Goal: Task Accomplishment & Management: Manage account settings

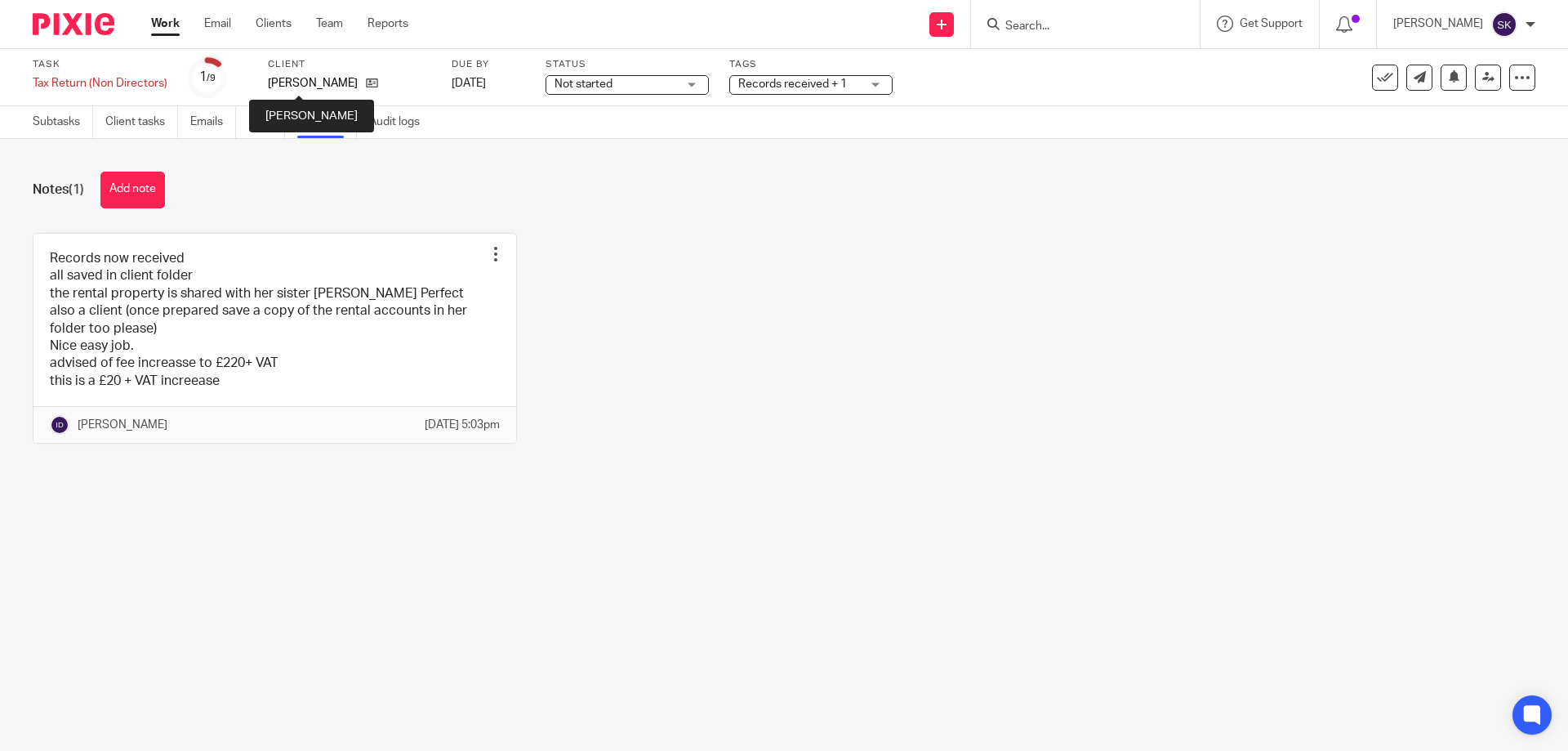
click at [298, 80] on p "[PERSON_NAME]" at bounding box center [313, 83] width 90 height 16
click at [366, 82] on icon at bounding box center [372, 82] width 12 height 12
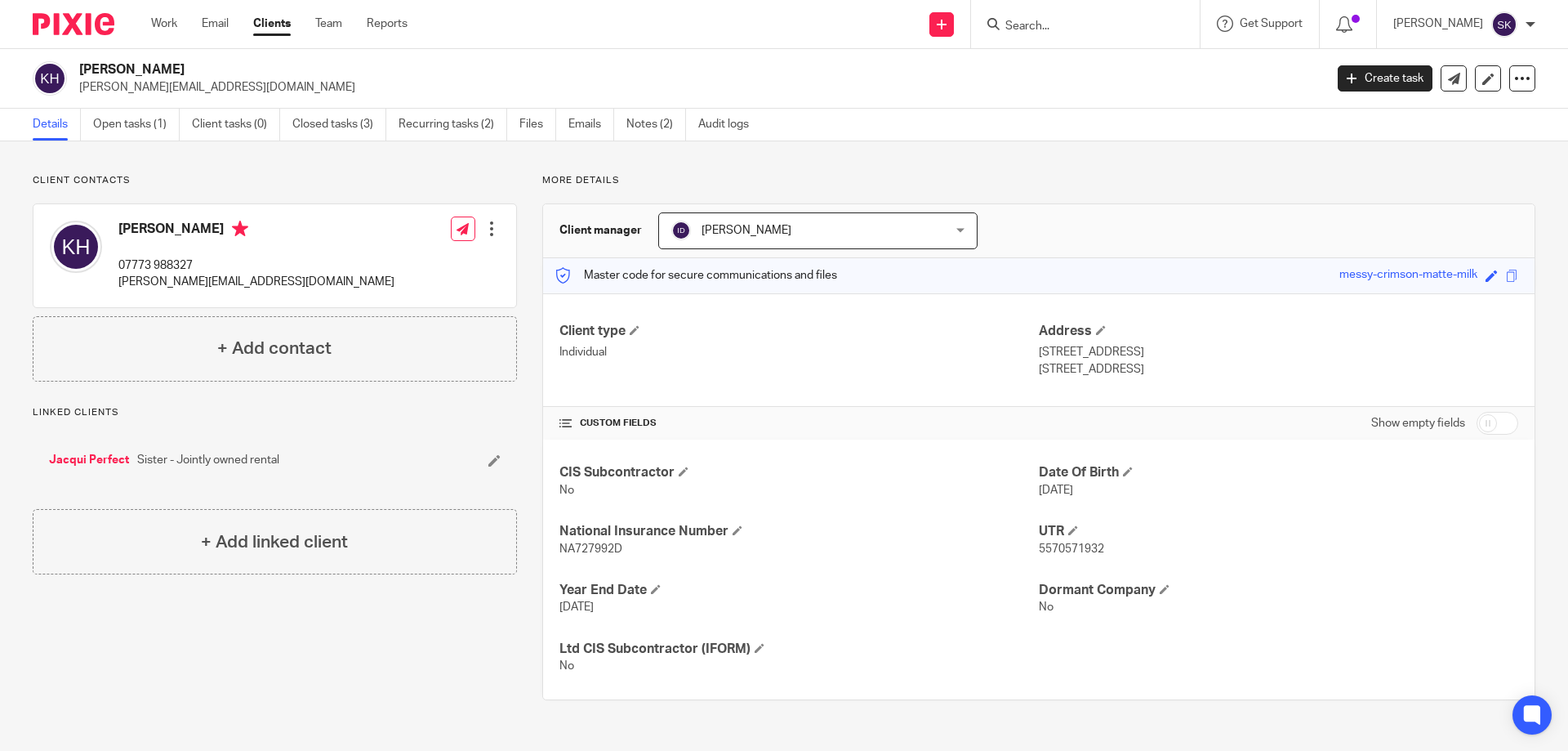
click at [36, 123] on link "Details" at bounding box center [56, 124] width 49 height 31
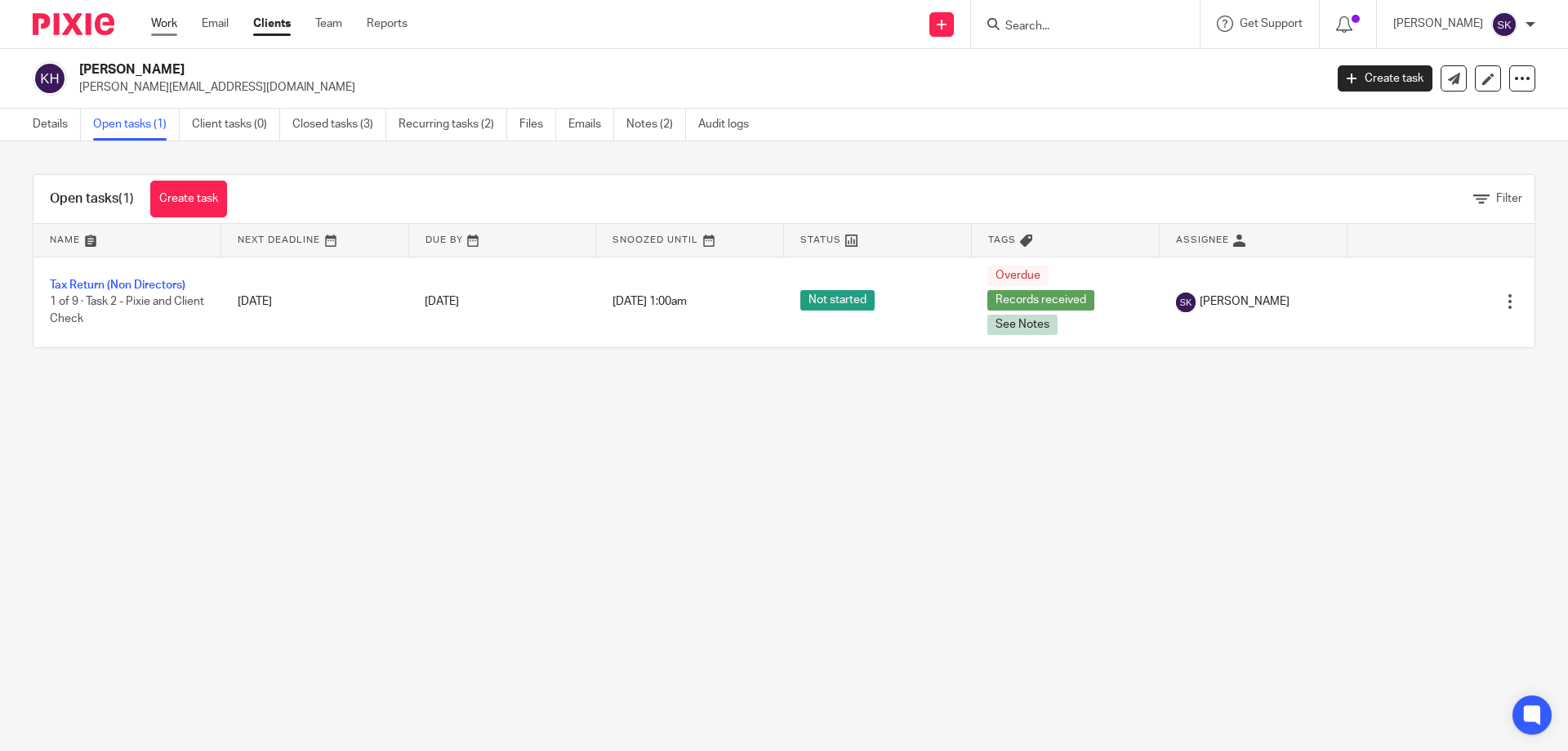
click at [169, 22] on link "Work" at bounding box center [163, 23] width 26 height 16
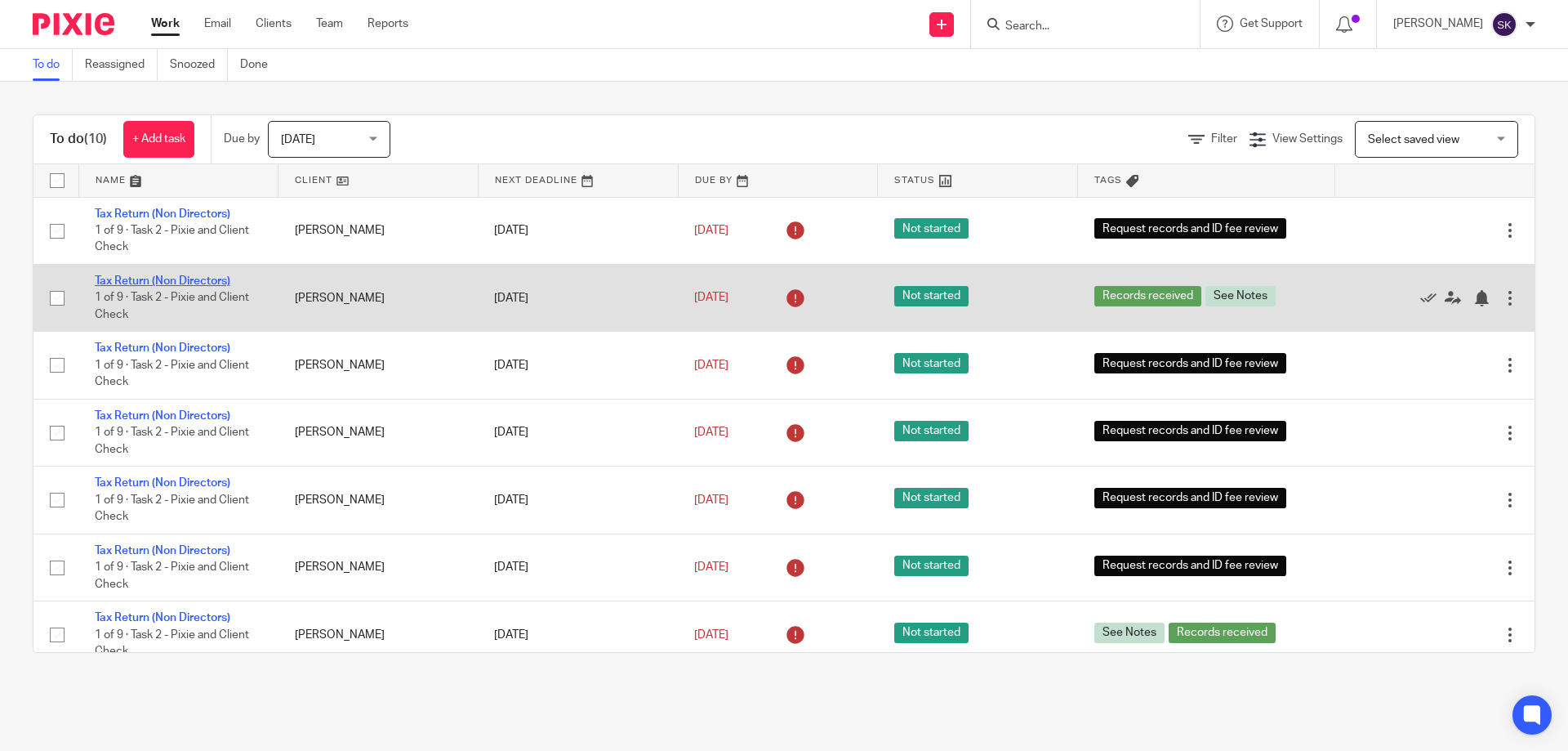
click at [194, 276] on link "Tax Return (Non Directors)" at bounding box center [162, 282] width 135 height 11
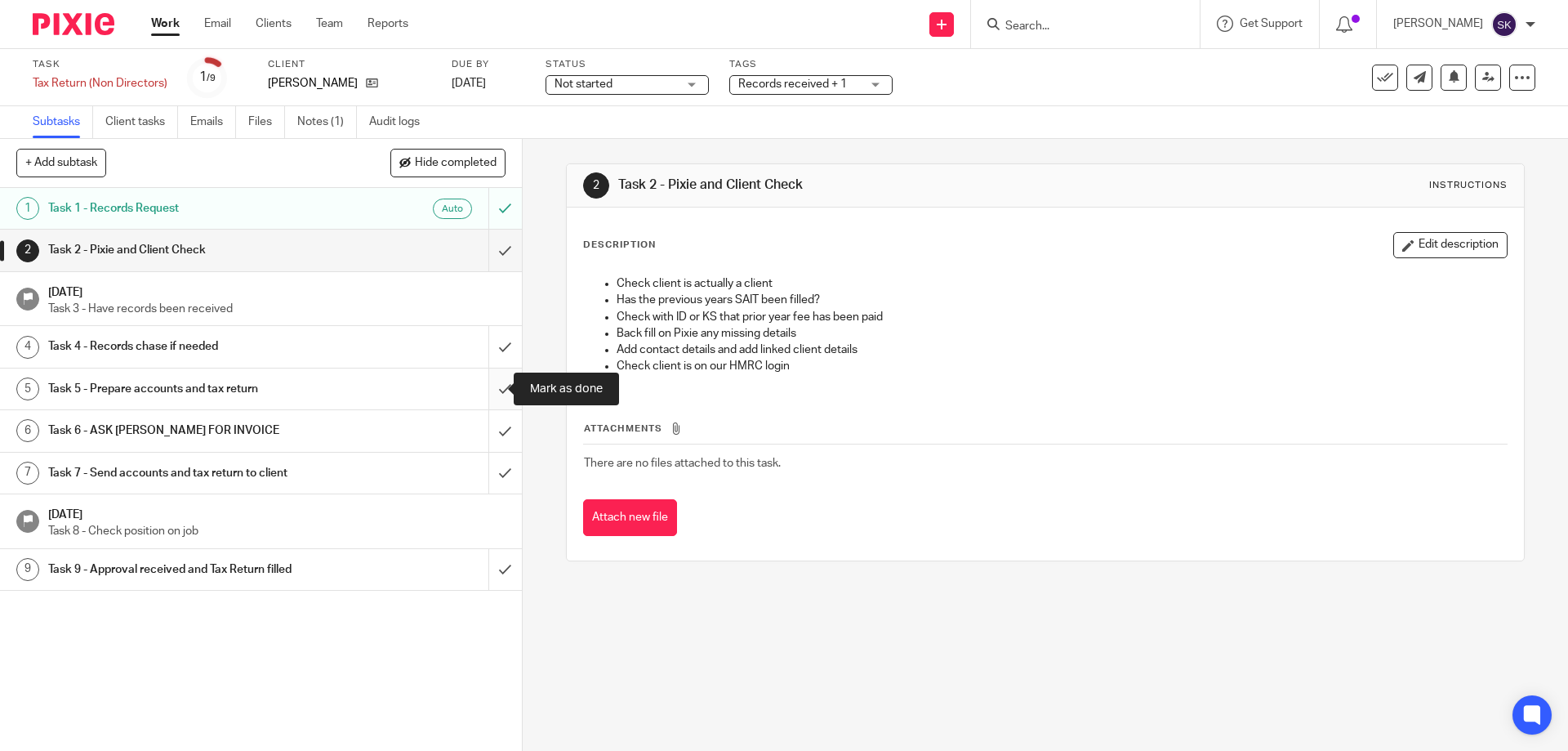
click at [491, 385] on input "submit" at bounding box center [260, 388] width 522 height 41
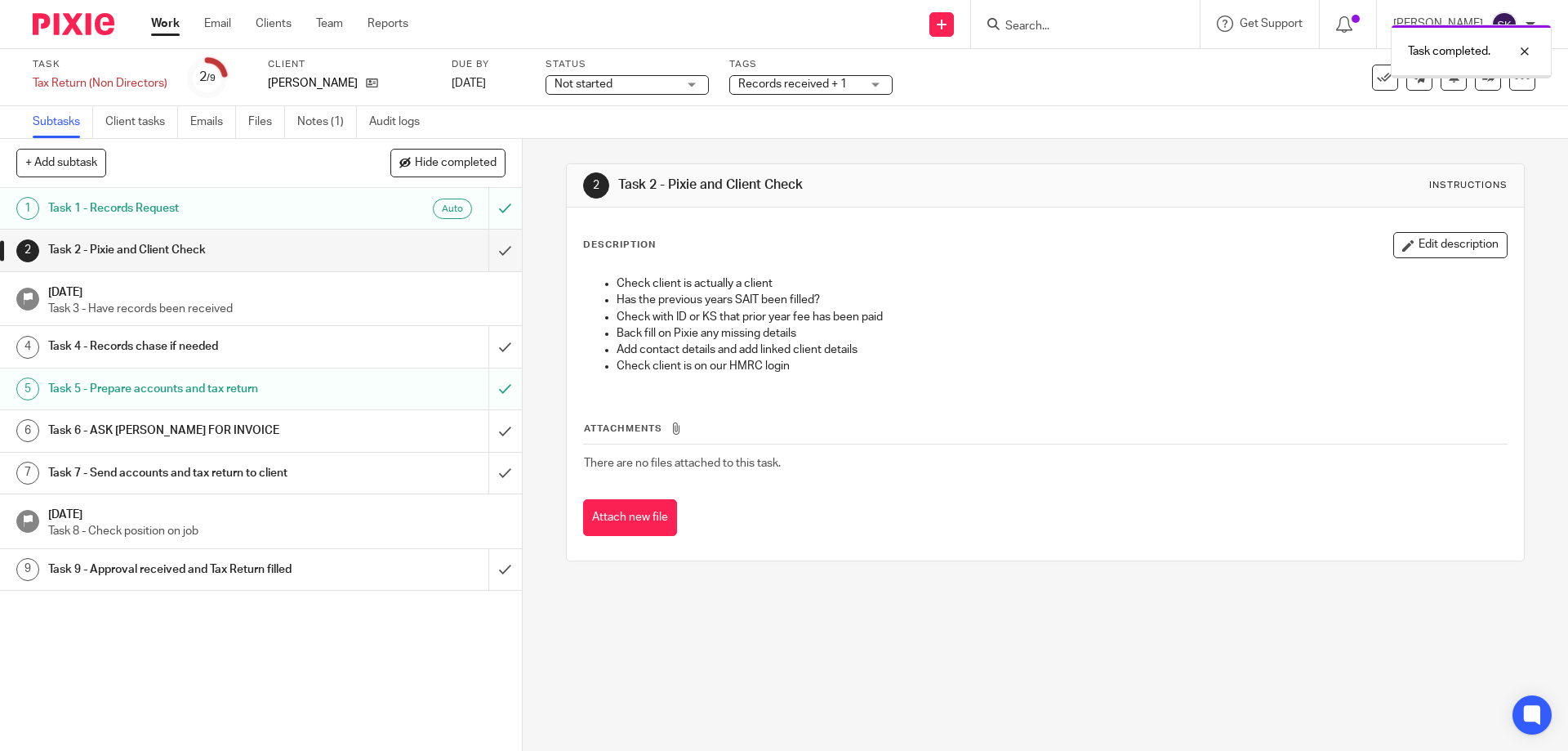
click at [880, 84] on div "Records received + 1" at bounding box center [811, 85] width 163 height 20
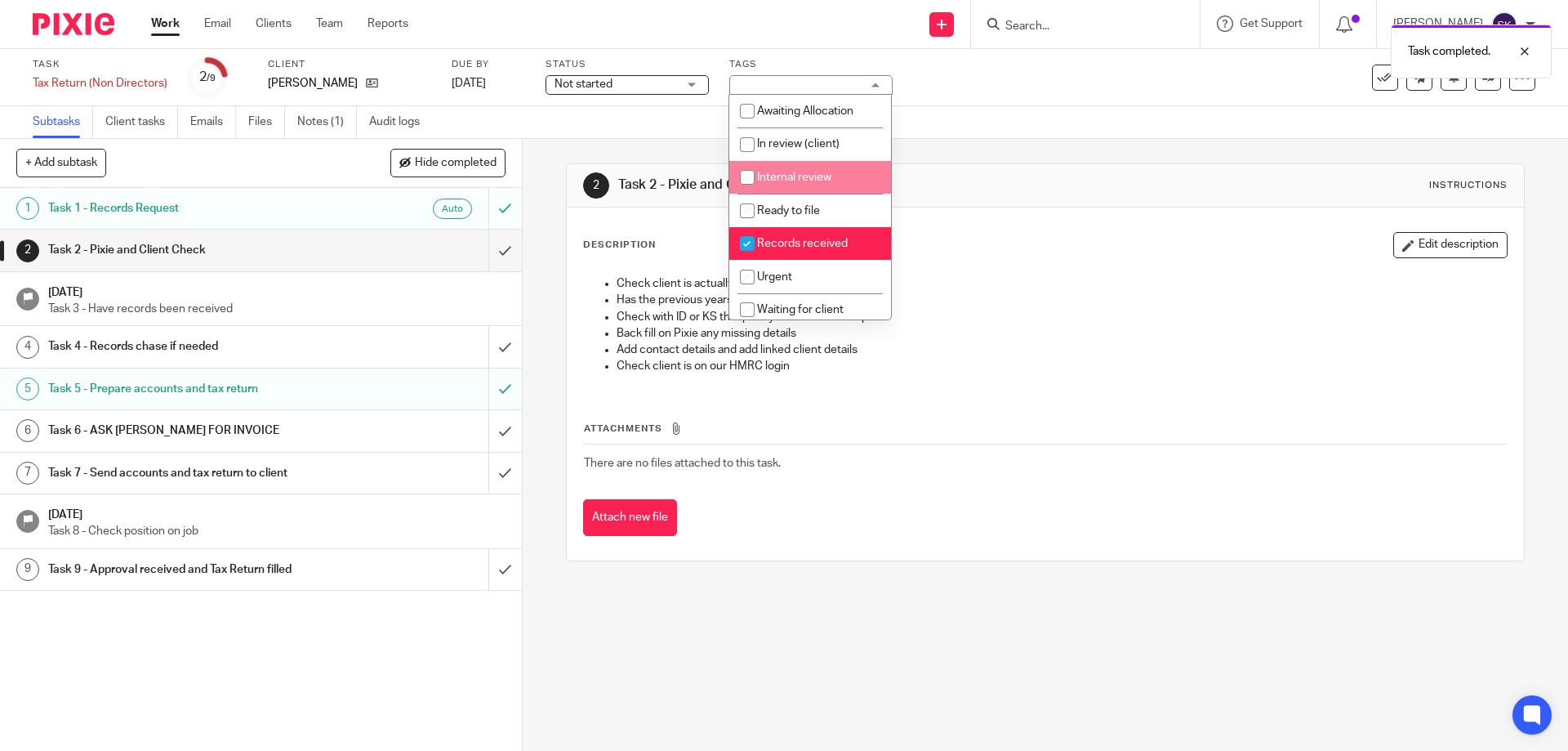
click at [815, 168] on li "Internal review" at bounding box center [811, 177] width 162 height 33
checkbox input "true"
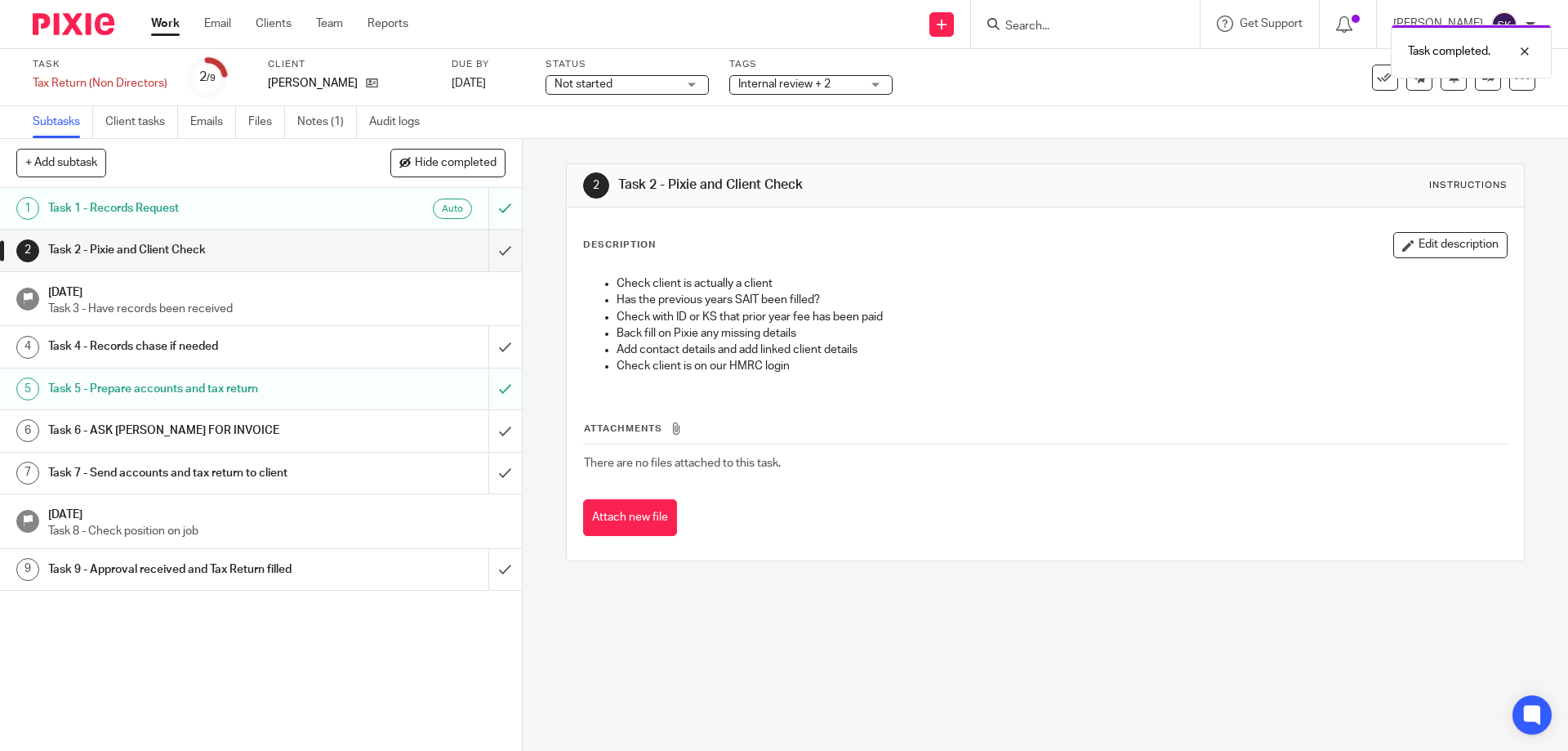
click at [1043, 129] on div "Subtasks Client tasks Emails Files Notes (1) Audit logs" at bounding box center [784, 122] width 1568 height 32
click at [1482, 78] on icon at bounding box center [1488, 76] width 12 height 12
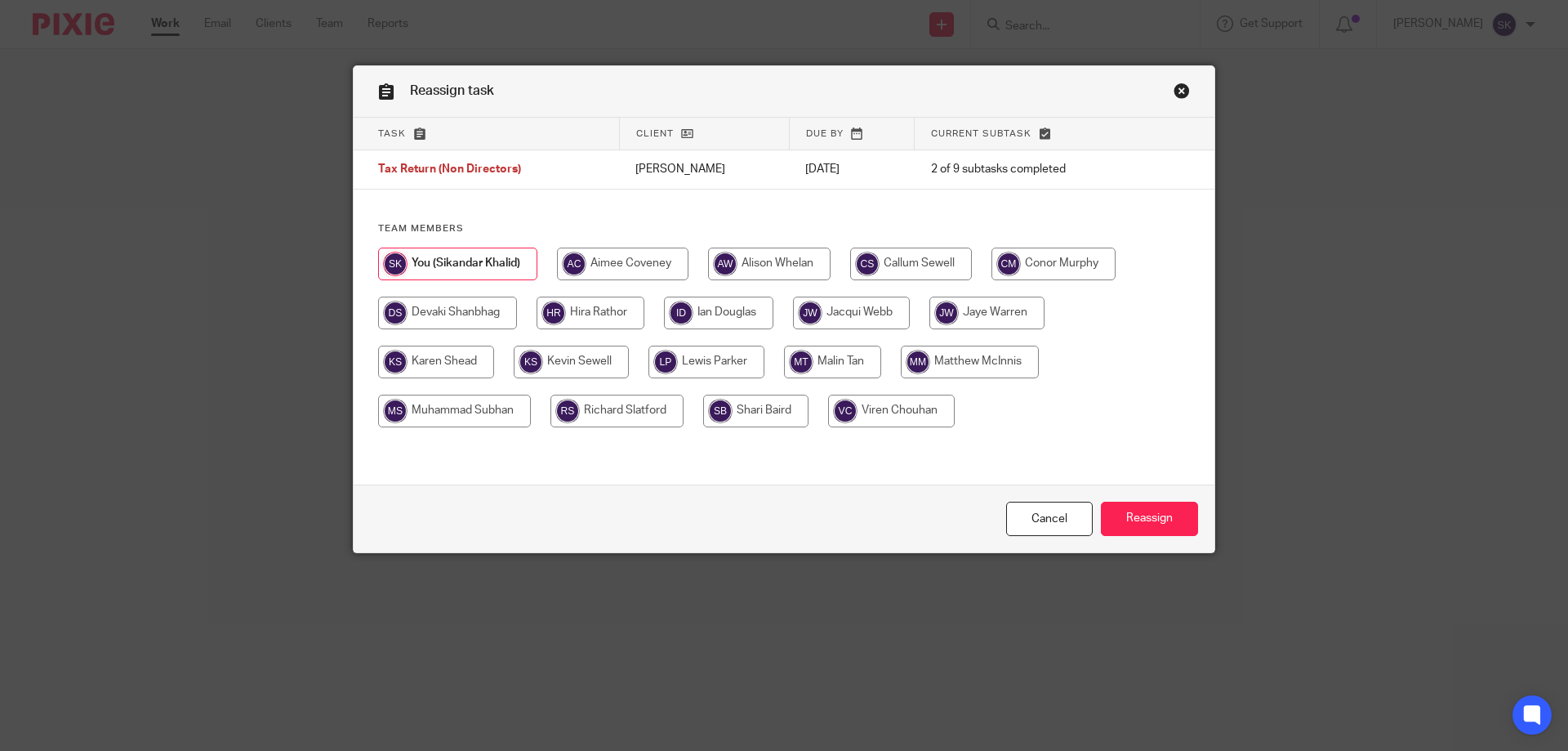
click at [731, 318] on input "radio" at bounding box center [718, 313] width 110 height 32
radio input "true"
click at [1148, 517] on input "Reassign" at bounding box center [1149, 519] width 97 height 35
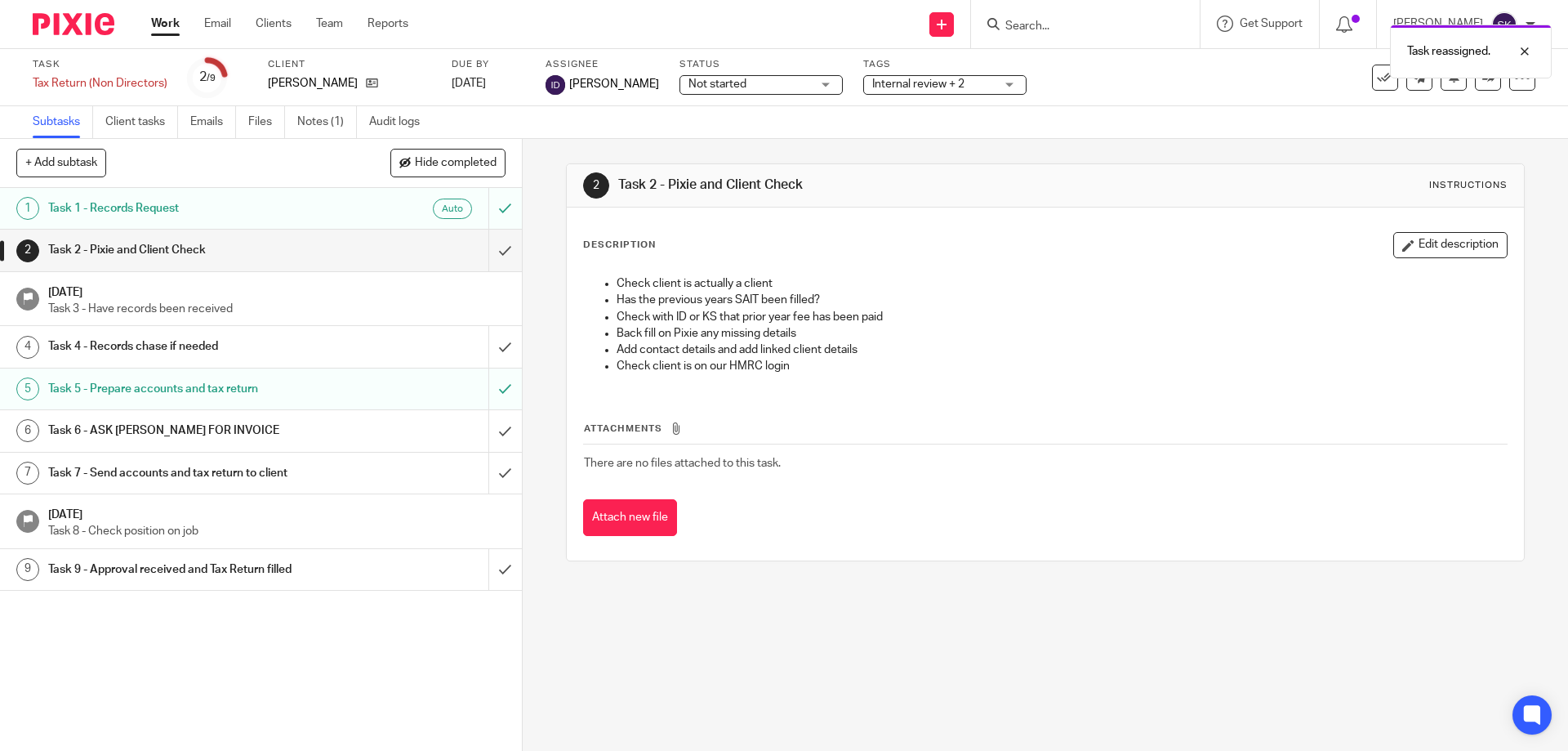
click at [170, 16] on link "Work" at bounding box center [165, 23] width 29 height 16
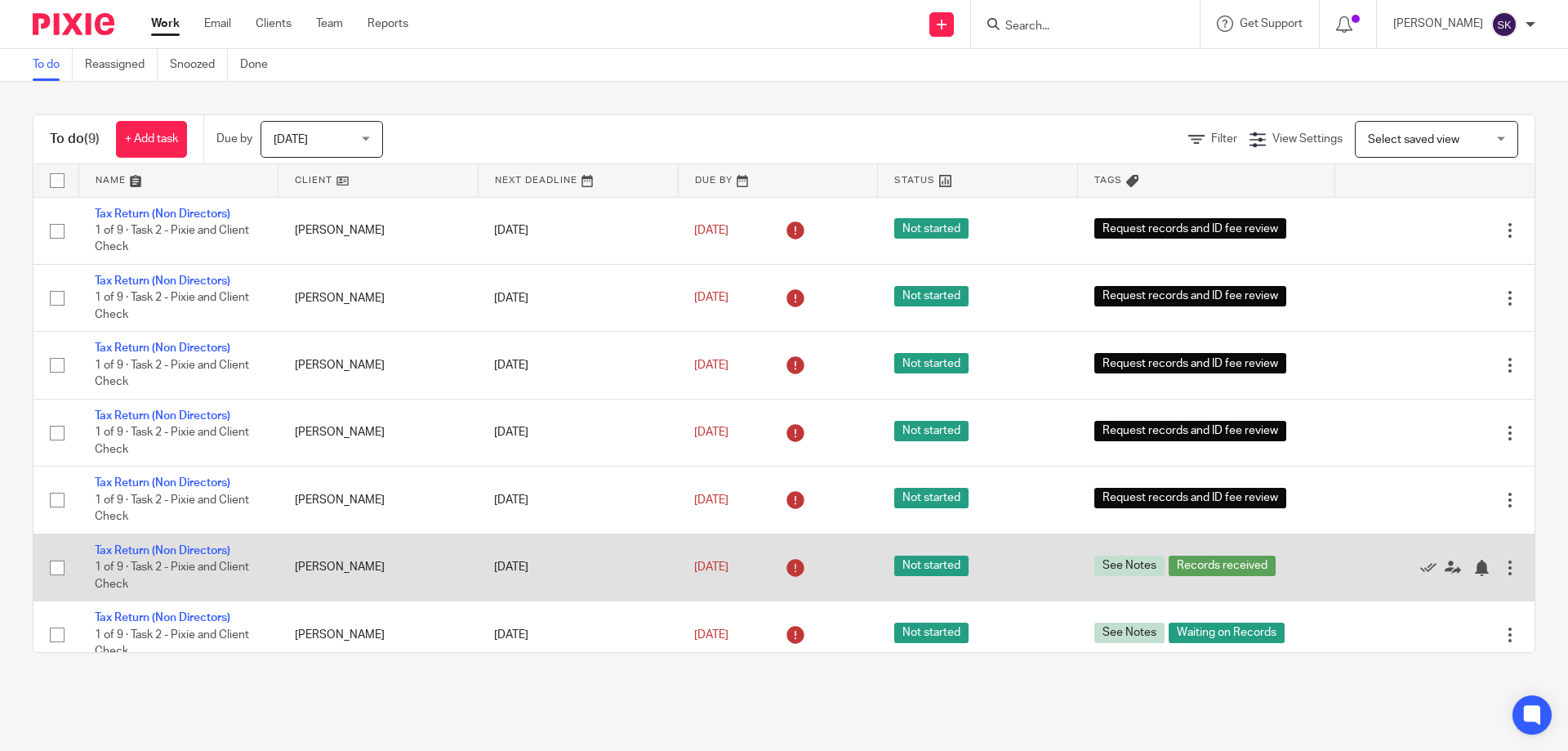
scroll to position [151, 0]
